Goal: Information Seeking & Learning: Find specific page/section

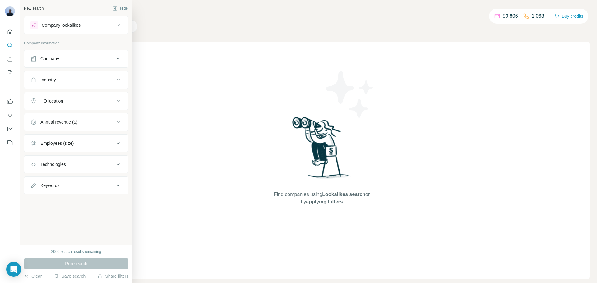
click at [82, 57] on div "Company" at bounding box center [72, 59] width 84 height 6
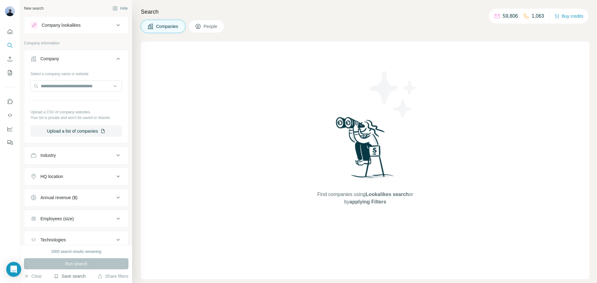
click at [59, 275] on button "Save search" at bounding box center [70, 276] width 32 height 6
click at [68, 264] on div "View my saved searches" at bounding box center [87, 265] width 66 height 12
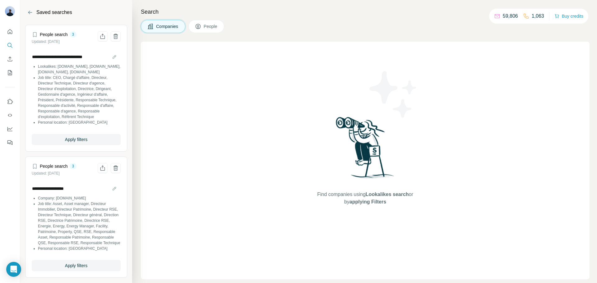
scroll to position [13, 0]
click at [74, 266] on span "Apply filters" at bounding box center [76, 264] width 22 height 6
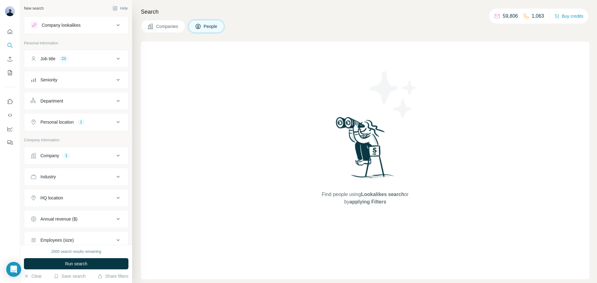
click at [93, 152] on button "Company 1" at bounding box center [76, 155] width 104 height 15
click at [72, 197] on icon "button" at bounding box center [74, 196] width 5 height 5
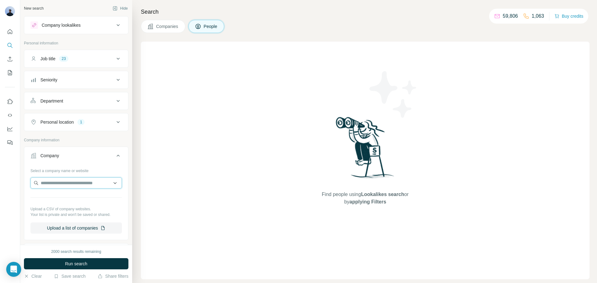
click at [58, 184] on input "text" at bounding box center [75, 183] width 91 height 11
type input "*********"
click at [74, 220] on p "[DOMAIN_NAME]" at bounding box center [72, 220] width 49 height 6
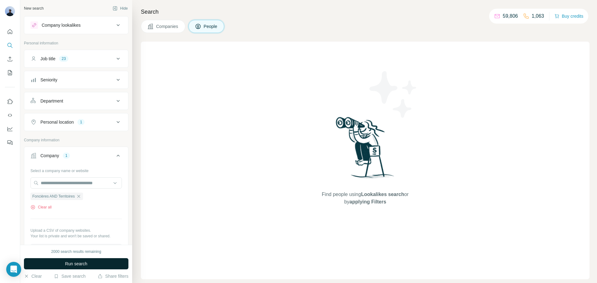
click at [93, 261] on button "Run search" at bounding box center [76, 264] width 105 height 11
